Goal: Information Seeking & Learning: Learn about a topic

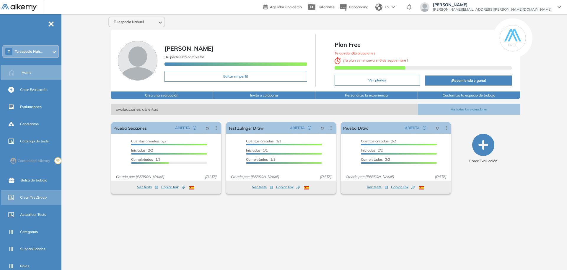
click at [42, 197] on span "Crear TestGroup" at bounding box center [33, 196] width 27 height 5
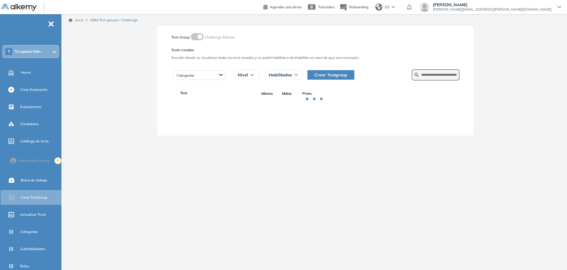
click at [344, 76] on span "Crear Testgroup" at bounding box center [331, 75] width 33 height 7
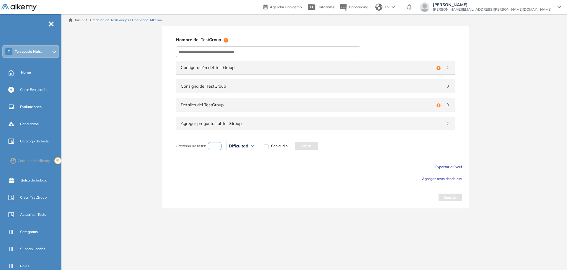
click at [256, 105] on span "Detalles del TestGroup" at bounding box center [308, 104] width 254 height 7
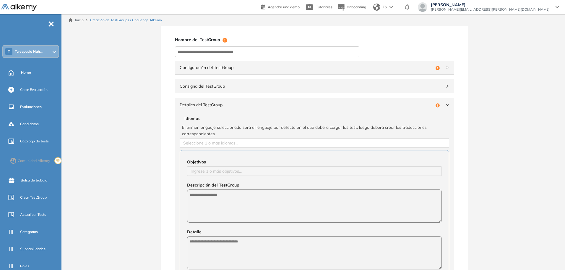
scroll to position [148, 0]
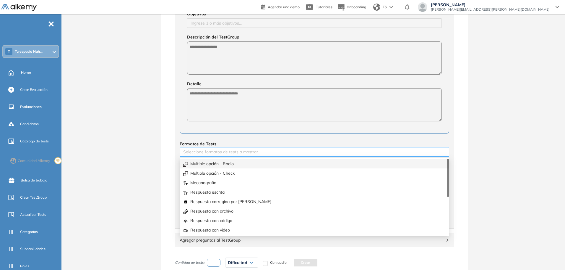
click at [224, 151] on div at bounding box center [314, 151] width 267 height 7
click at [225, 164] on div "Multiple opción - Radio" at bounding box center [314, 163] width 262 height 7
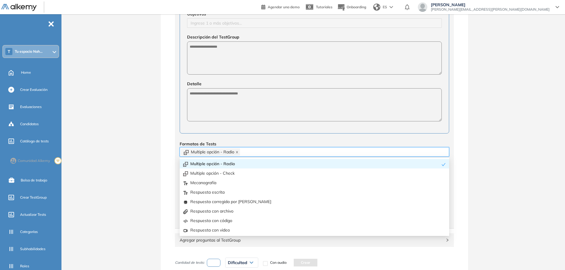
click at [238, 152] on icon "close" at bounding box center [237, 152] width 2 height 2
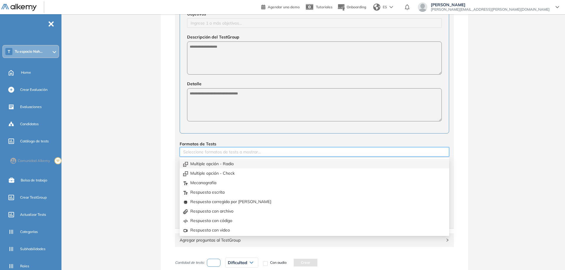
click at [238, 152] on div at bounding box center [314, 151] width 267 height 7
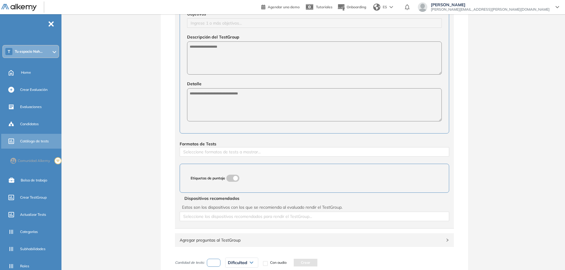
click at [45, 142] on span "Catálogo de tests" at bounding box center [34, 140] width 29 height 5
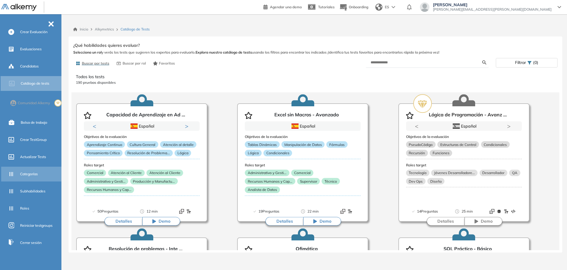
scroll to position [63, 0]
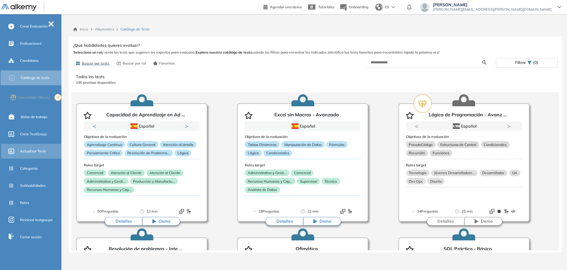
click at [47, 148] on div "Actualizar Tests" at bounding box center [40, 151] width 40 height 10
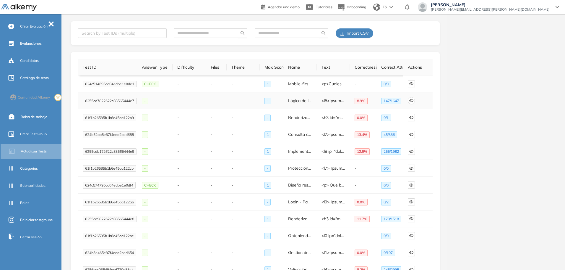
click at [411, 103] on button "button" at bounding box center [411, 100] width 7 height 7
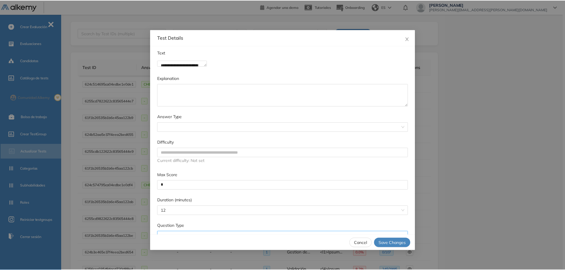
scroll to position [213, 0]
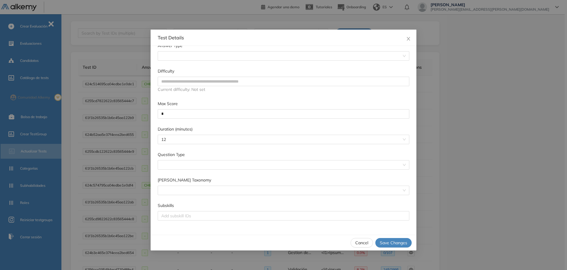
click at [481, 141] on div "**********" at bounding box center [283, 135] width 567 height 270
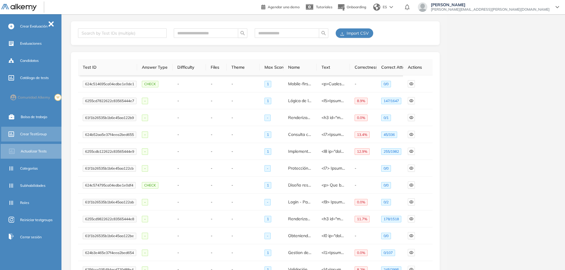
click at [27, 133] on span "Crear TestGroup" at bounding box center [33, 133] width 27 height 5
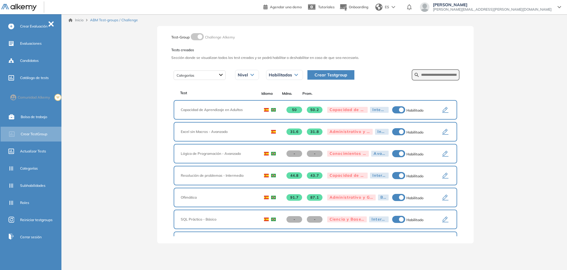
click at [443, 112] on icon "button" at bounding box center [445, 109] width 7 height 7
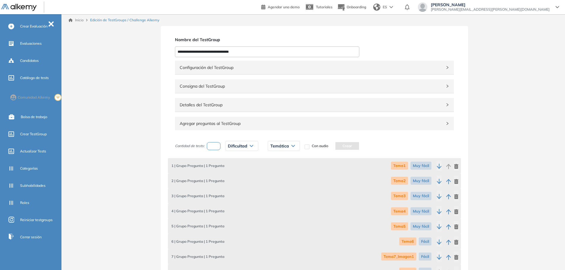
click at [248, 103] on span "Detalles del TestGroup" at bounding box center [311, 104] width 262 height 7
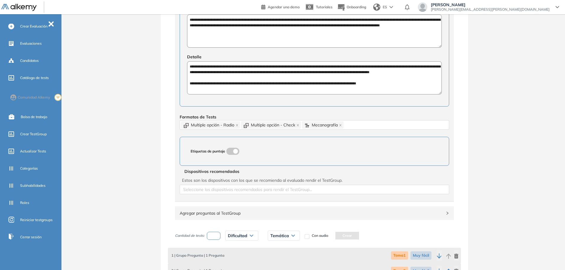
scroll to position [185, 0]
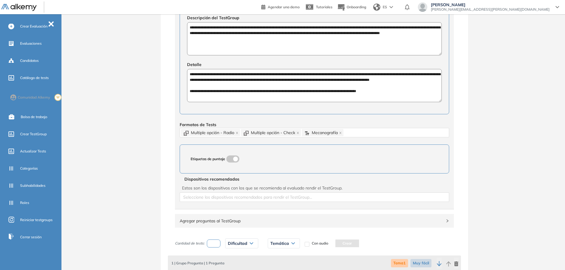
drag, startPoint x: 48, startPoint y: 134, endPoint x: 347, endPoint y: 33, distance: 315.0
click at [48, 134] on div "Crear TestGroup" at bounding box center [40, 134] width 40 height 10
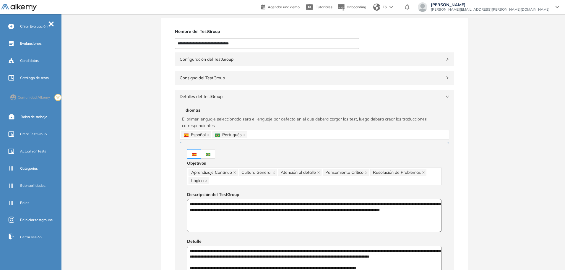
scroll to position [0, 0]
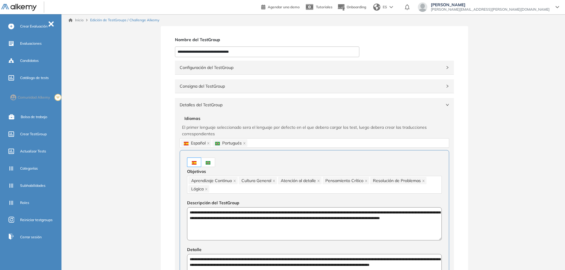
click at [118, 20] on span "Edición de TestGroups / Challenge Alkemy" at bounding box center [124, 19] width 69 height 5
click at [80, 20] on link "Inicio" at bounding box center [76, 19] width 15 height 5
click at [20, 150] on span "Actualizar Tests" at bounding box center [33, 150] width 26 height 5
click at [23, 171] on div "Categorías" at bounding box center [40, 168] width 40 height 10
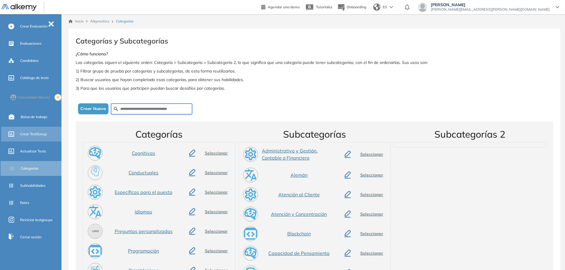
click at [30, 132] on span "Crear TestGroup" at bounding box center [33, 133] width 27 height 5
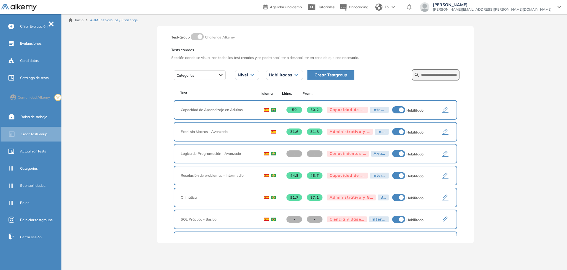
click at [444, 177] on icon "button" at bounding box center [445, 175] width 7 height 7
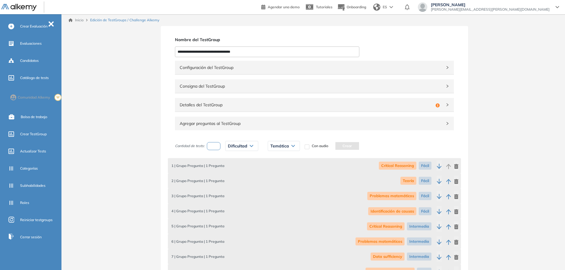
click at [257, 104] on span "Detalles del TestGroup" at bounding box center [307, 104] width 254 height 7
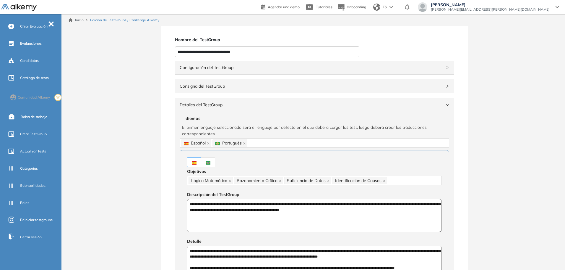
click at [342, 107] on span "Detalles del TestGroup" at bounding box center [311, 104] width 262 height 7
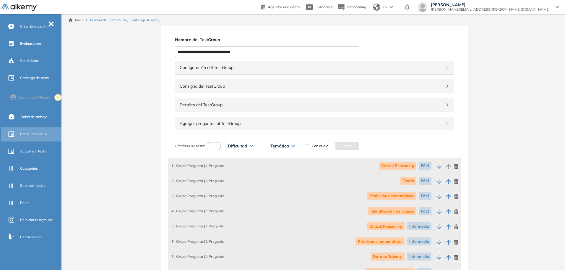
click at [35, 138] on div "Crear TestGroup" at bounding box center [40, 134] width 40 height 10
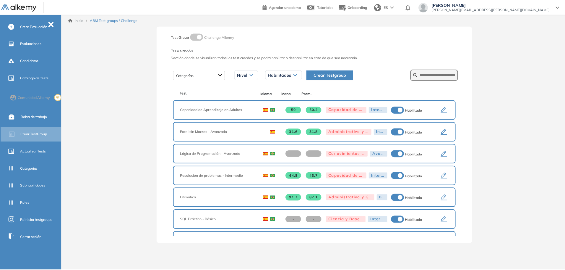
scroll to position [199, 0]
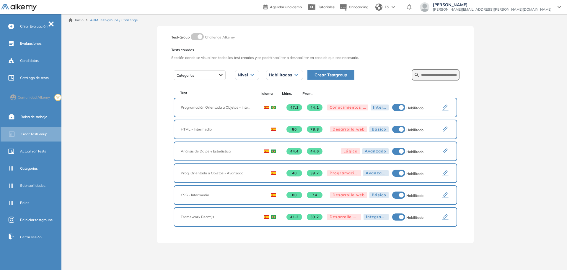
click at [446, 170] on icon "button" at bounding box center [445, 173] width 7 height 7
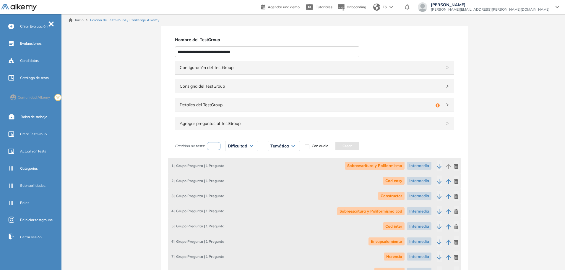
click at [330, 109] on div "Detalles del TestGroup Incompleto" at bounding box center [314, 105] width 279 height 14
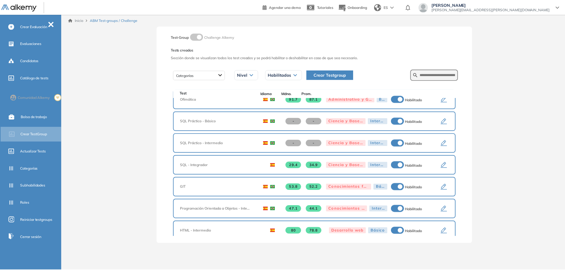
scroll to position [199, 0]
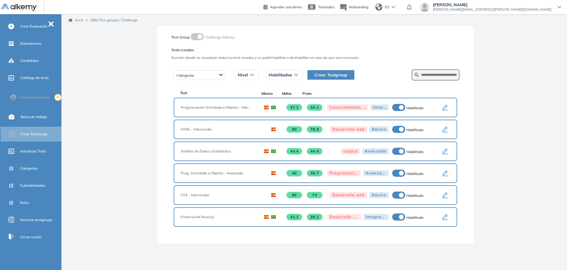
click at [444, 194] on icon "button" at bounding box center [446, 195] width 6 height 6
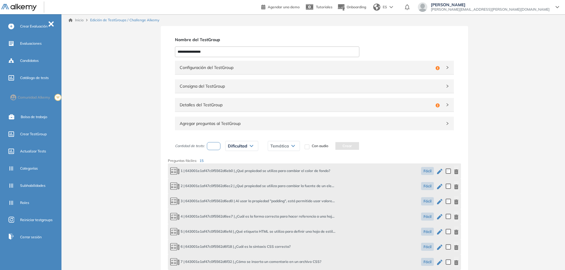
click at [335, 106] on span "Detalles del TestGroup" at bounding box center [307, 104] width 254 height 7
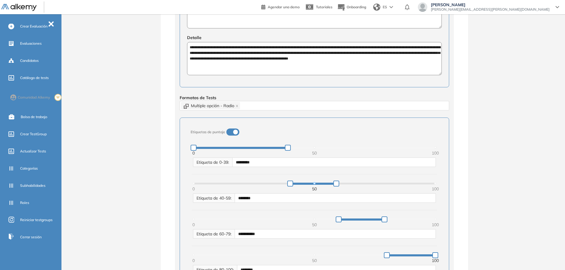
scroll to position [185, 0]
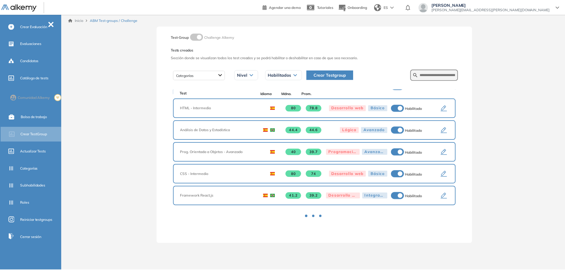
scroll to position [199, 0]
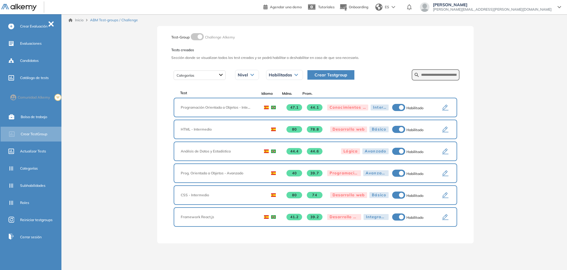
click at [443, 216] on icon "button" at bounding box center [445, 216] width 7 height 7
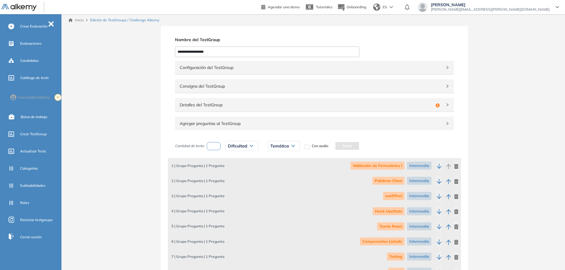
click at [265, 104] on span "Detalles del TestGroup" at bounding box center [307, 104] width 254 height 7
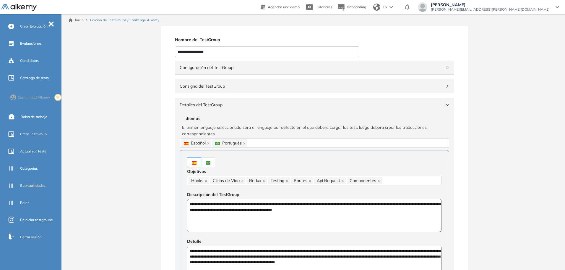
click at [81, 19] on link "Inicio" at bounding box center [76, 19] width 15 height 5
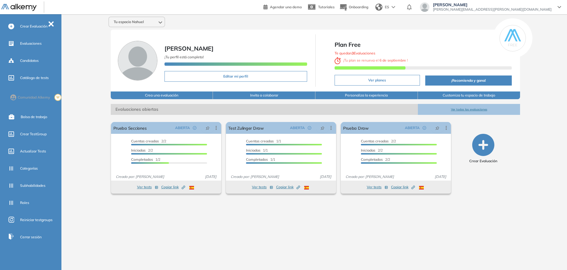
click at [533, 4] on span "[PERSON_NAME]" at bounding box center [492, 4] width 119 height 5
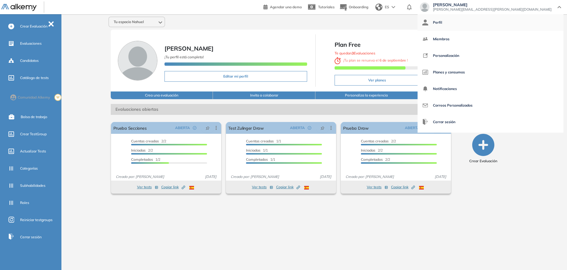
click at [522, 19] on link "Perfil" at bounding box center [491, 22] width 137 height 14
select select "**"
select select "*****"
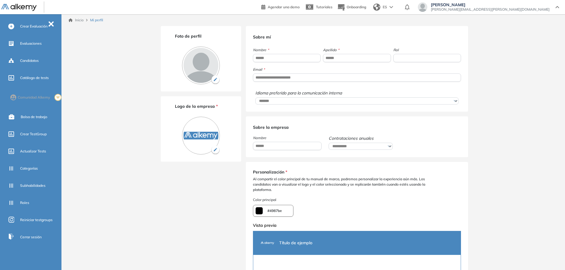
click at [217, 82] on img at bounding box center [215, 79] width 9 height 9
click at [0, 0] on input "file" at bounding box center [0, 0] width 0 height 0
click at [154, 155] on div "**********" at bounding box center [314, 172] width 501 height 317
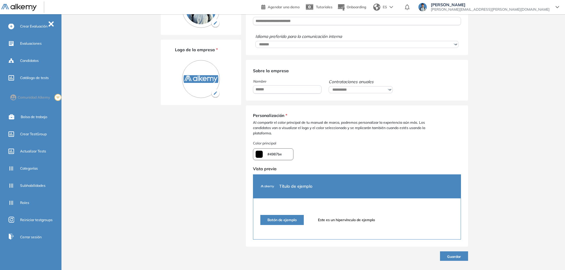
scroll to position [64, 0]
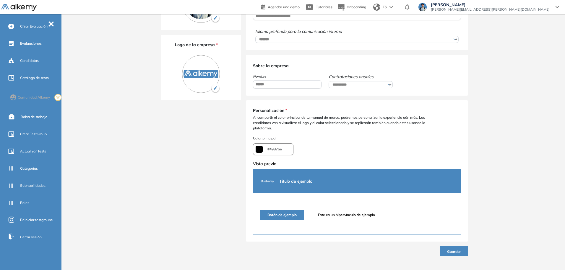
click at [460, 249] on span "Guardar" at bounding box center [454, 251] width 14 height 4
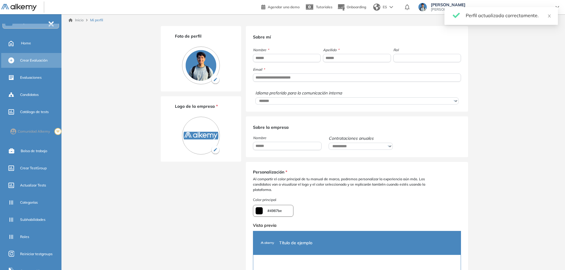
scroll to position [0, 0]
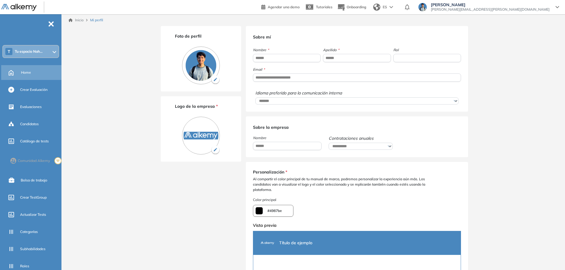
click at [17, 74] on div "Home" at bounding box center [31, 72] width 61 height 15
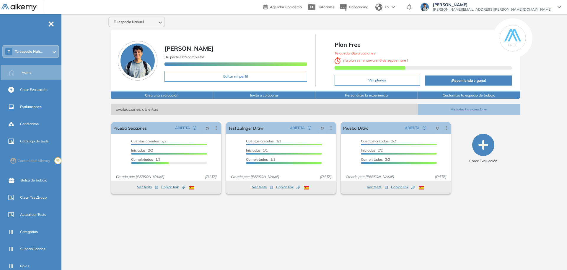
click at [32, 53] on span "Tu espacio Nah..." at bounding box center [29, 51] width 28 height 5
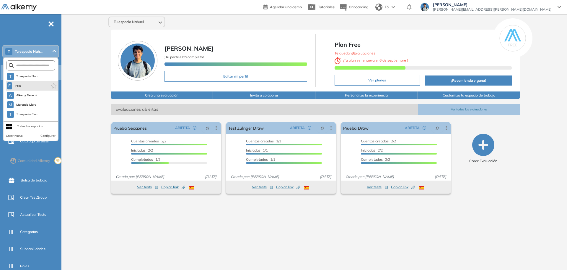
click at [24, 88] on li "F Free" at bounding box center [32, 85] width 52 height 9
click at [35, 107] on span "Mercado Libre" at bounding box center [26, 104] width 20 height 5
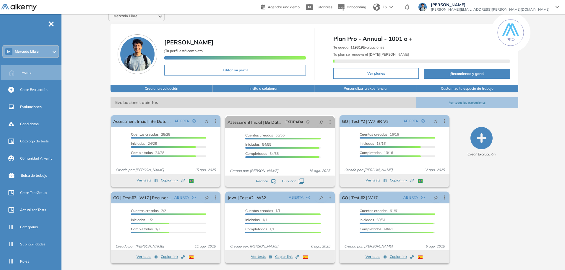
scroll to position [6, 0]
click at [251, 198] on link "Java | Test #2 | W32" at bounding box center [247, 197] width 38 height 12
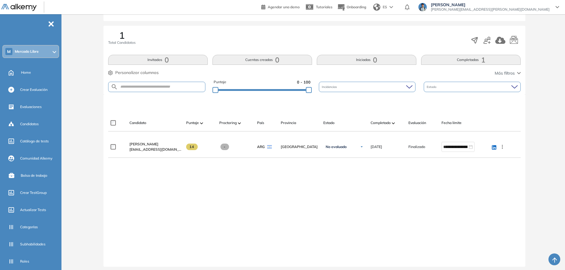
scroll to position [90, 0]
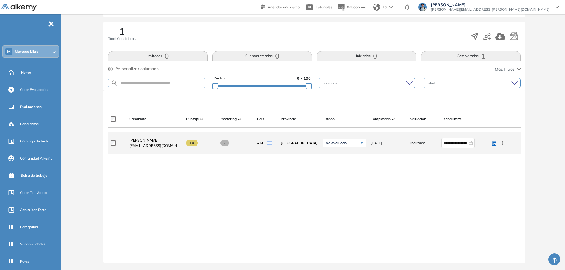
click at [151, 142] on span "[PERSON_NAME]" at bounding box center [143, 140] width 29 height 4
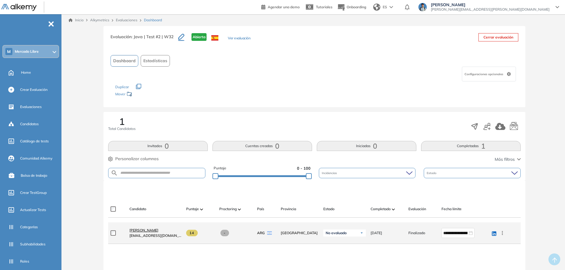
click at [143, 232] on span "[PERSON_NAME]" at bounding box center [143, 230] width 29 height 4
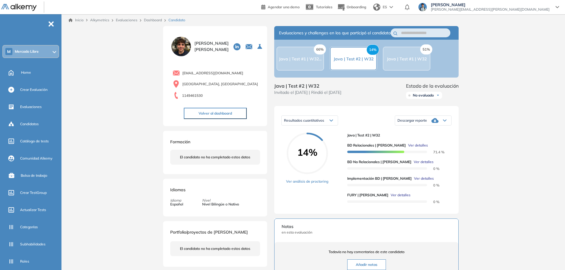
click at [408, 148] on span "Ver detalles" at bounding box center [418, 144] width 20 height 5
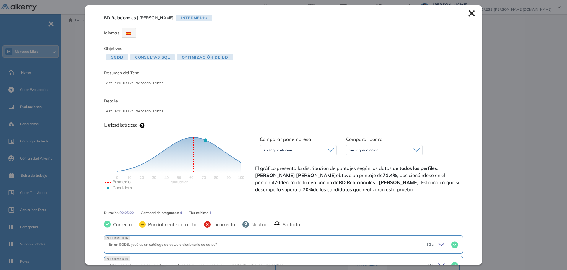
scroll to position [74, 0]
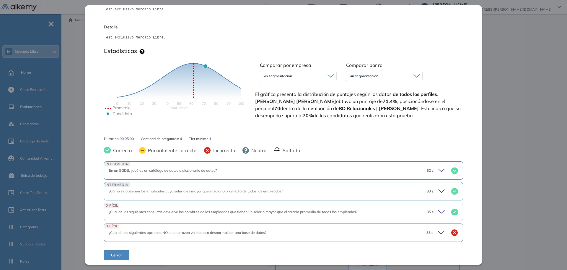
click at [338, 173] on div "INTERMEDIA En un SGDB, ¿qué es un catálogo de datos o diccionario de datos? 32 s" at bounding box center [283, 170] width 359 height 18
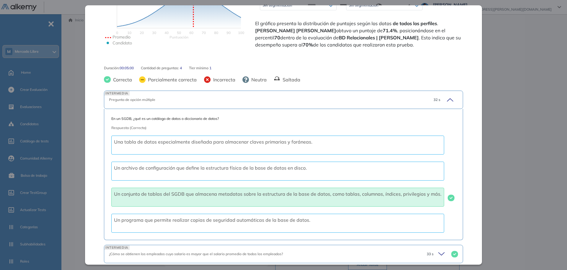
scroll to position [148, 0]
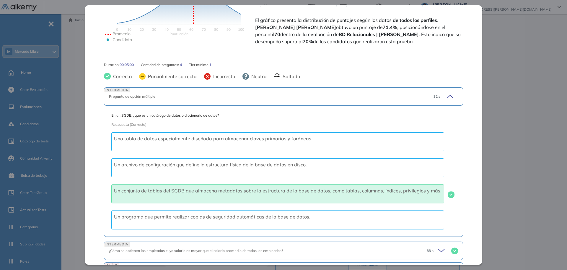
click at [220, 98] on div "Pregunta de opción múltiple" at bounding box center [266, 96] width 314 height 5
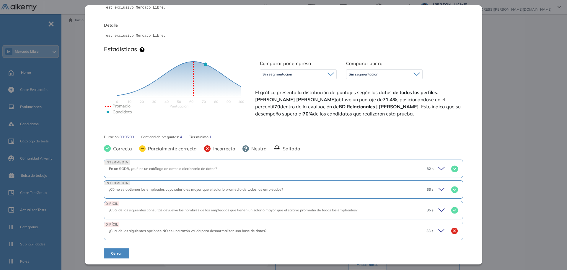
scroll to position [75, 0]
click at [200, 195] on div "INTERMEDIA ¿Cómo se obtienen los empleados cuyo salario es mayor que el salario…" at bounding box center [283, 189] width 359 height 18
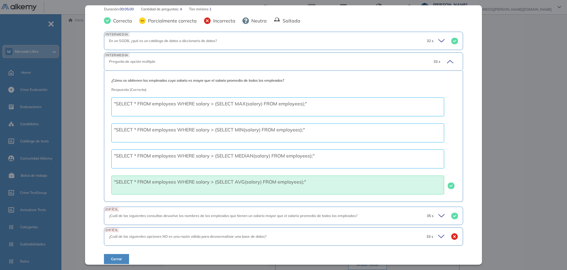
scroll to position [209, 0]
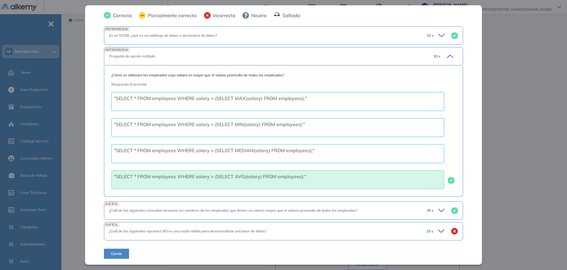
click at [216, 62] on div "INTERMEDIA Pregunta de opción múltiple 33 s" at bounding box center [283, 56] width 359 height 18
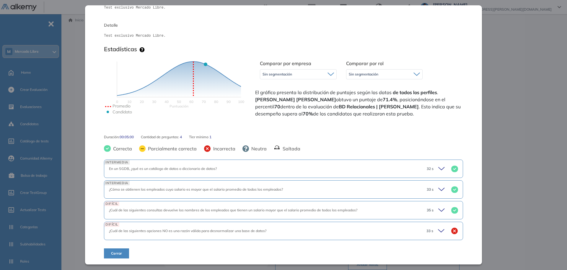
scroll to position [76, 0]
click at [160, 211] on span "¿Cuál de las siguientes consultas devuelve los nombres de los empleados que tie…" at bounding box center [233, 209] width 249 height 4
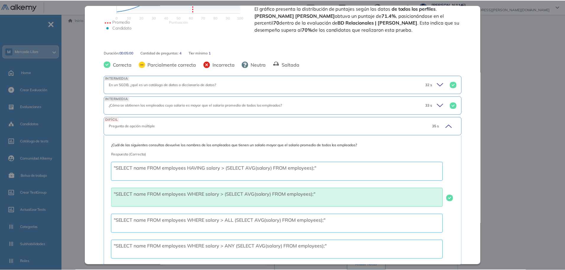
scroll to position [209, 0]
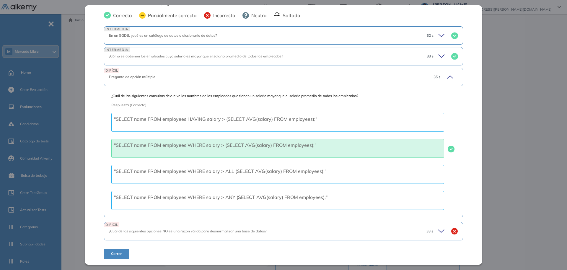
click at [542, 81] on div "Inicio Alkymetrics Evaluaciones Dashboard Candidato BD Relacionales | [PERSON_N…" at bounding box center [316, 216] width 504 height 405
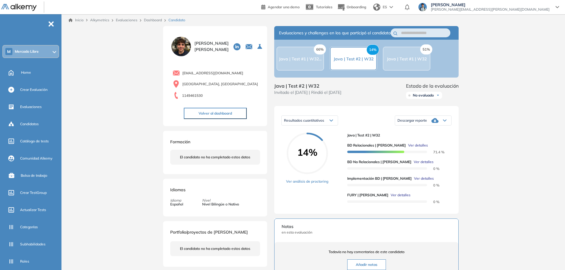
scroll to position [16, 0]
click at [327, 184] on link "Ver análisis de proctoring" at bounding box center [307, 180] width 42 height 5
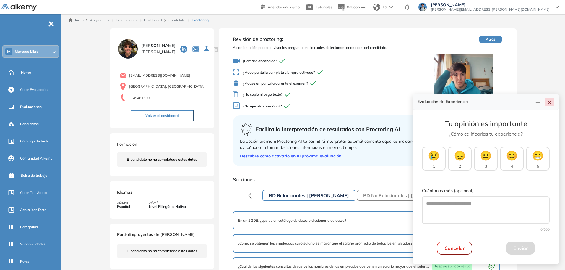
click at [553, 103] on button "button" at bounding box center [549, 102] width 9 height 8
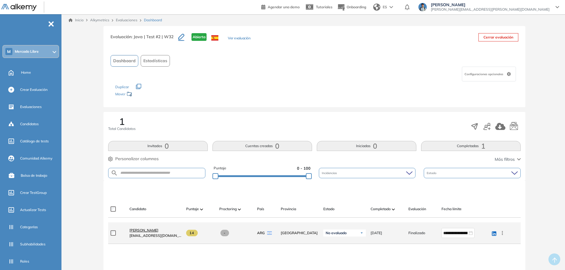
click at [147, 230] on span "[PERSON_NAME]" at bounding box center [143, 230] width 29 height 4
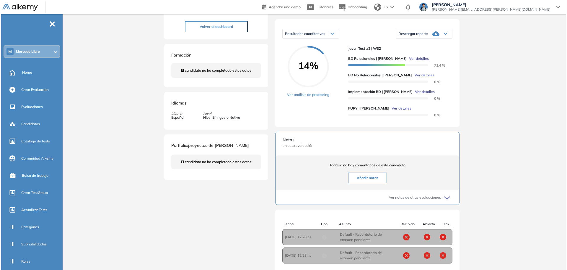
scroll to position [82, 0]
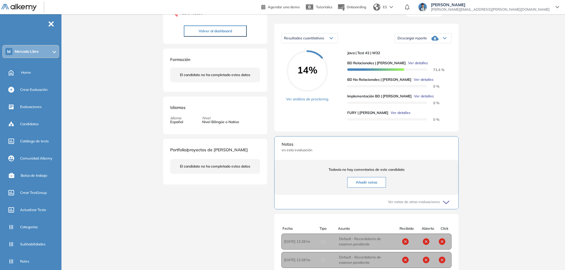
click at [391, 115] on span "Ver detalles" at bounding box center [401, 112] width 20 height 5
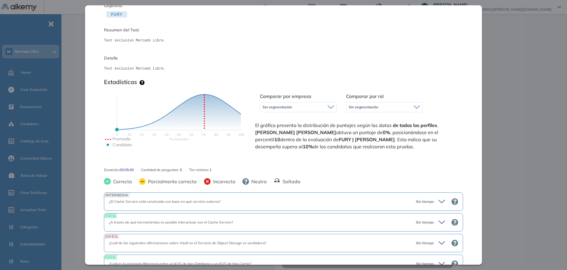
scroll to position [96, 0]
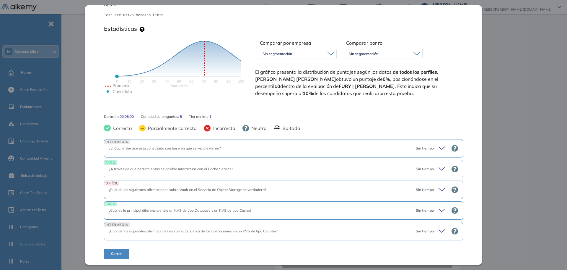
click at [168, 148] on span "¿El Cache Service está construido con base en qué servicio externo?" at bounding box center [165, 148] width 112 height 4
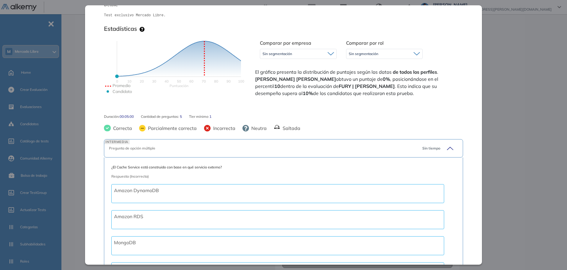
scroll to position [170, 0]
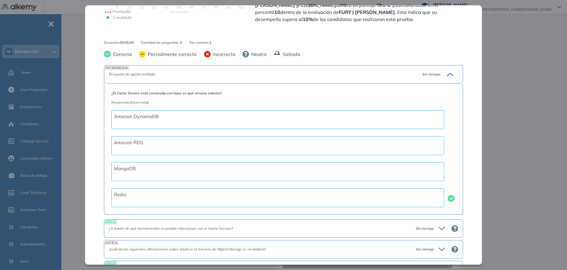
click at [208, 77] on div "INTERMEDIA Pregunta de opción múltiple Sin tiempo" at bounding box center [283, 74] width 359 height 18
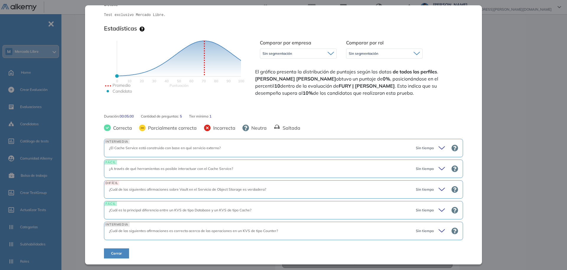
scroll to position [96, 0]
click at [157, 200] on div "INTERMEDIA ¿El Cache Service está construido con base en qué servicio externo? …" at bounding box center [283, 190] width 359 height 103
click at [162, 191] on div "¿Cuál de las siguientes afirmaciones sobre Vault en el Servicio de Object Stora…" at bounding box center [260, 188] width 302 height 5
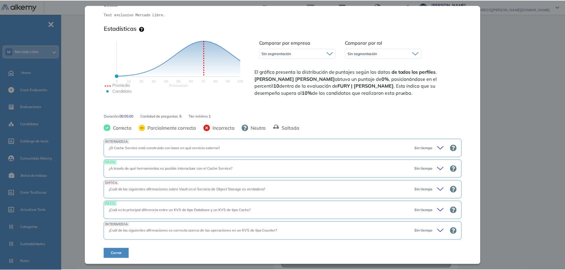
scroll to position [170, 0]
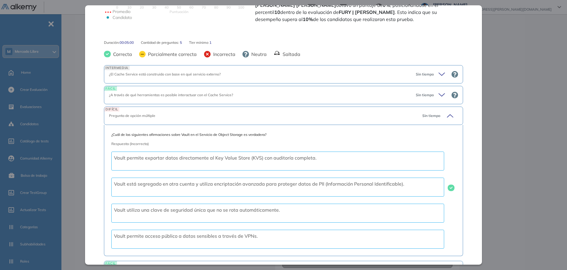
click at [527, 65] on div "Inicio Alkymetrics Evaluaciones Dashboard Candidato FURY | [PERSON_NAME] Interm…" at bounding box center [316, 134] width 504 height 405
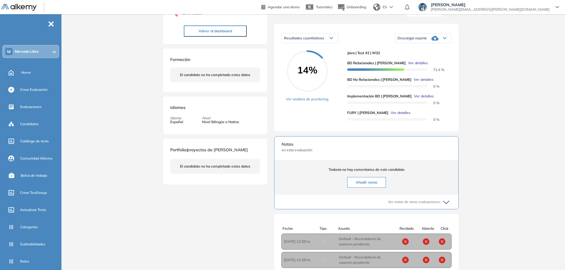
scroll to position [0, 0]
click at [18, 109] on div "Evaluaciones" at bounding box center [31, 106] width 61 height 15
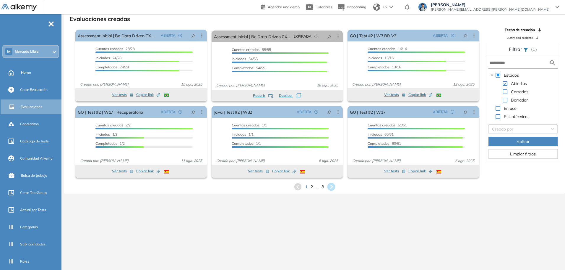
click at [333, 185] on icon at bounding box center [331, 187] width 8 height 8
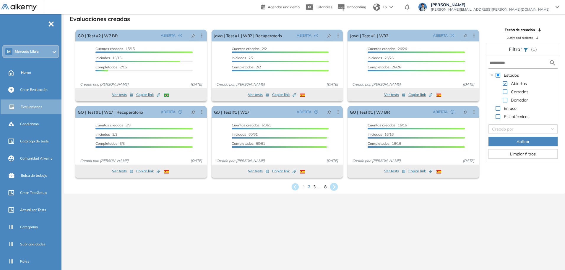
click at [334, 187] on icon at bounding box center [334, 187] width 8 height 8
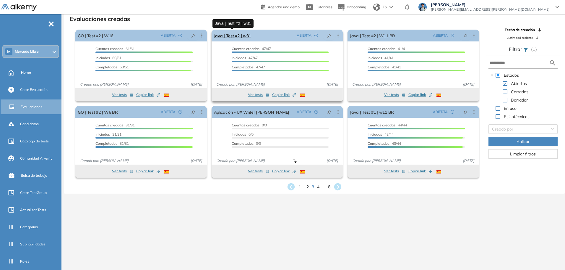
click at [242, 36] on link "Java | Test #2 | w31" at bounding box center [232, 36] width 37 height 12
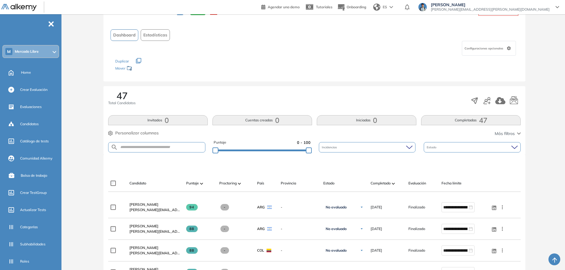
scroll to position [74, 0]
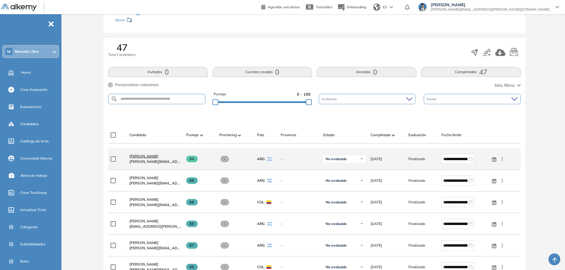
click at [134, 155] on span "[PERSON_NAME]" at bounding box center [143, 156] width 29 height 4
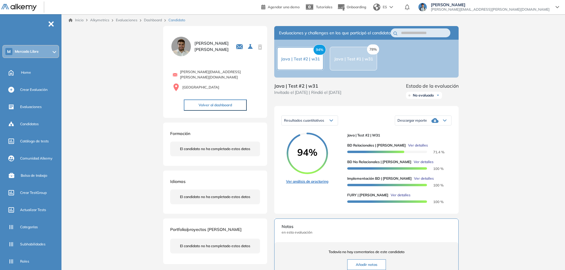
click at [316, 184] on link "Ver análisis de proctoring" at bounding box center [307, 180] width 42 height 5
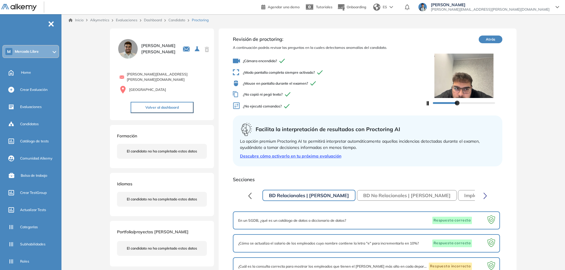
click at [178, 20] on link "Candidato" at bounding box center [176, 20] width 17 height 4
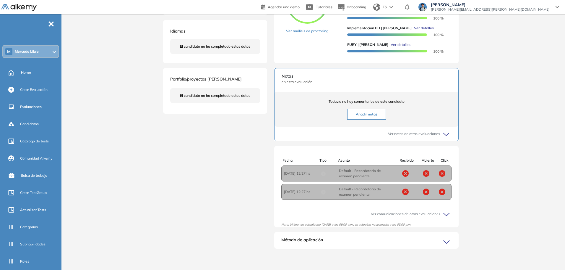
scroll to position [156, 0]
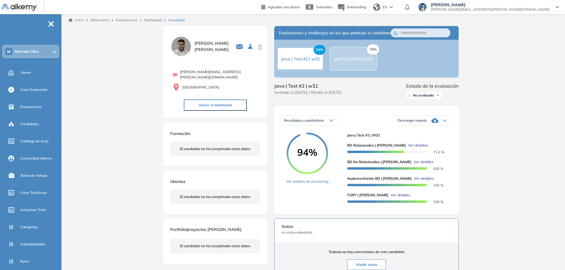
click at [134, 22] on link "Evaluaciones" at bounding box center [127, 20] width 22 height 4
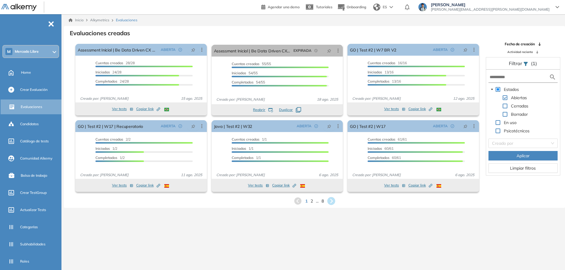
click at [335, 200] on icon at bounding box center [331, 201] width 10 height 10
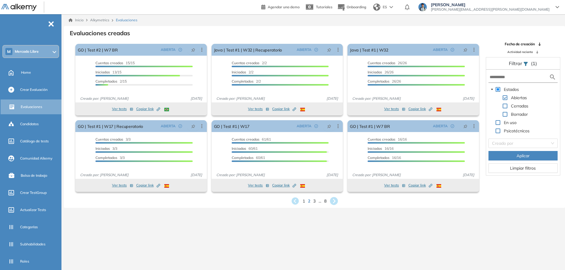
click at [333, 191] on div "Ver tests Copiar link Created by potrace 1.16, written by [PERSON_NAME] [DATE]-…" at bounding box center [278, 184] width 132 height 13
click at [335, 203] on icon at bounding box center [334, 201] width 8 height 8
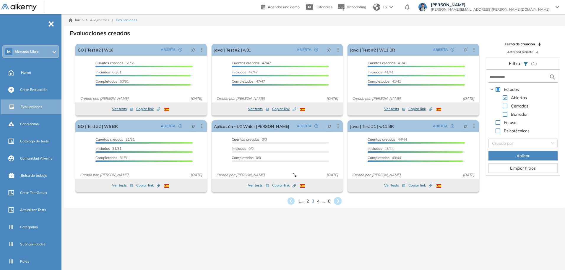
click at [337, 203] on icon at bounding box center [338, 201] width 8 height 8
